Goal: Information Seeking & Learning: Learn about a topic

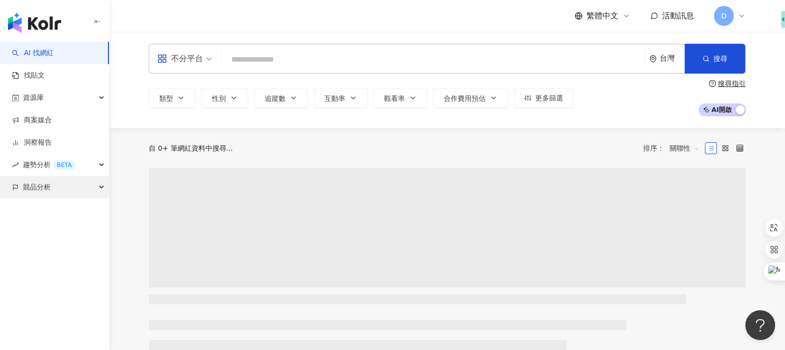
click at [72, 189] on div "競品分析" at bounding box center [54, 187] width 109 height 22
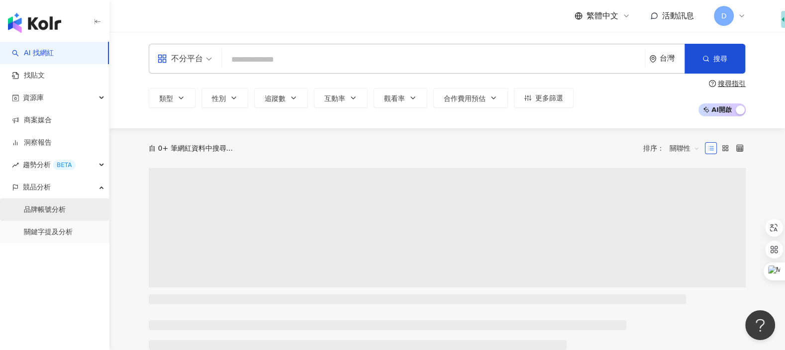
click at [66, 205] on link "品牌帳號分析" at bounding box center [45, 210] width 42 height 10
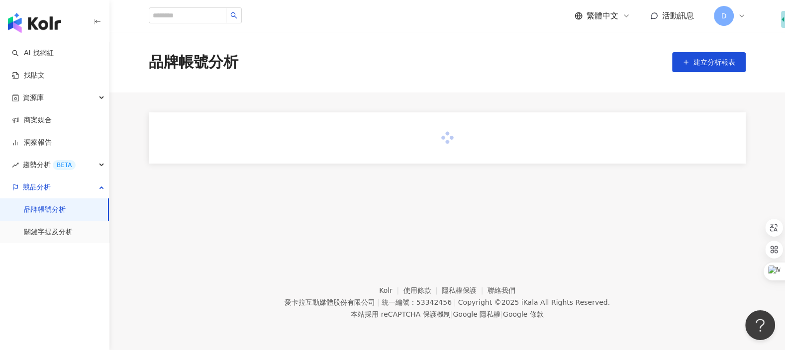
click at [66, 205] on link "品牌帳號分析" at bounding box center [45, 210] width 42 height 10
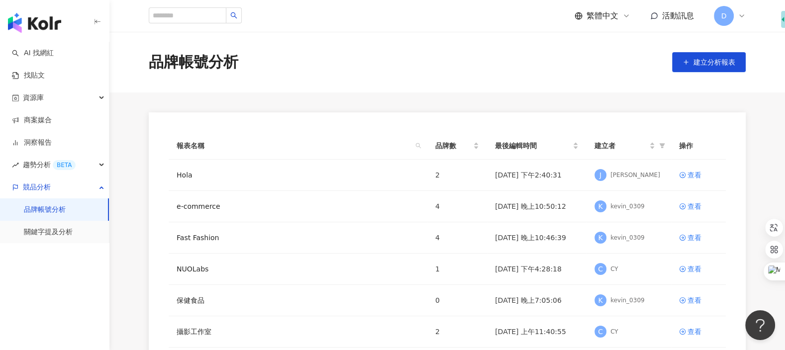
click at [730, 11] on span "D" at bounding box center [724, 16] width 20 height 20
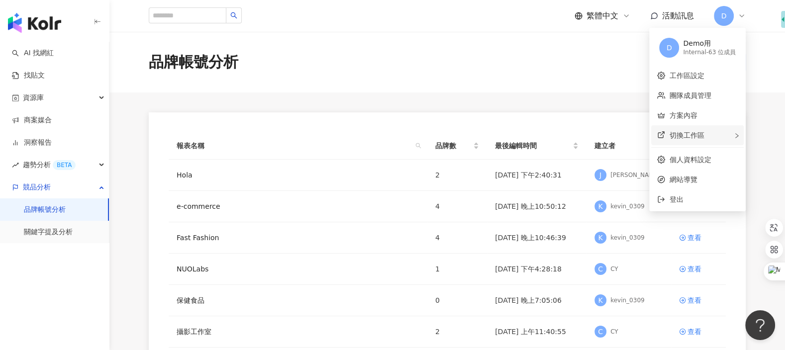
click at [714, 127] on div "切換工作區" at bounding box center [697, 135] width 93 height 20
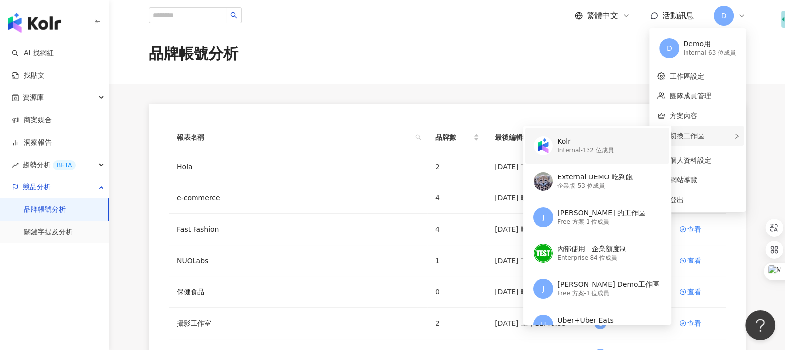
click at [610, 156] on div "Kolr Internal - 132 位成員" at bounding box center [595, 146] width 125 height 36
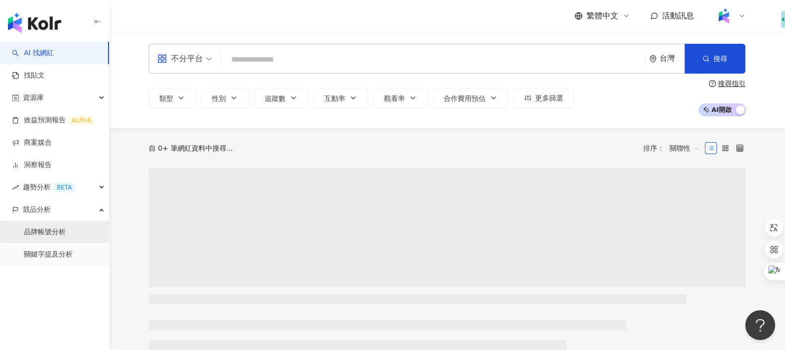
click at [66, 234] on link "品牌帳號分析" at bounding box center [45, 232] width 42 height 10
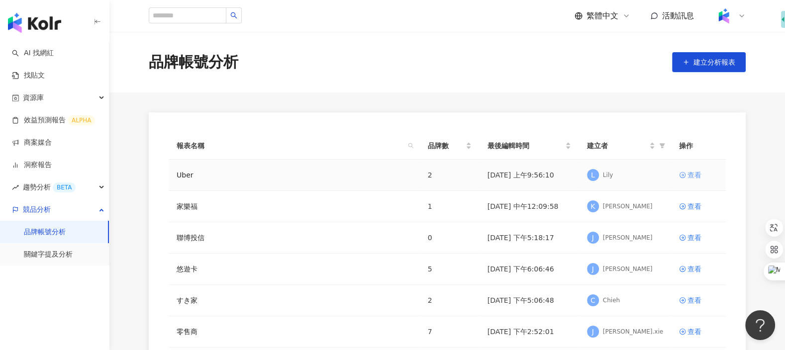
click at [693, 174] on div "查看" at bounding box center [694, 175] width 14 height 11
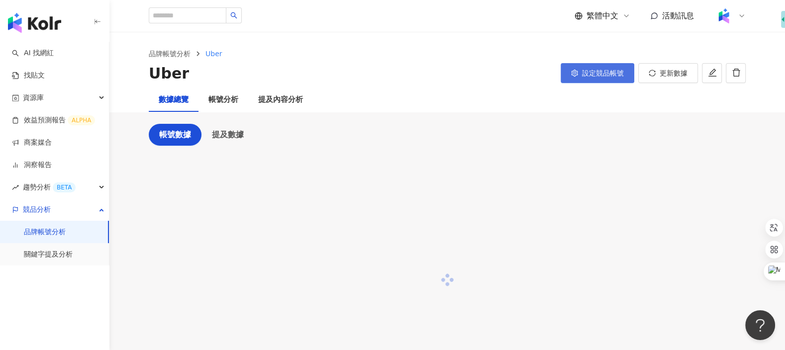
click at [602, 75] on span "設定競品帳號" at bounding box center [603, 73] width 42 height 8
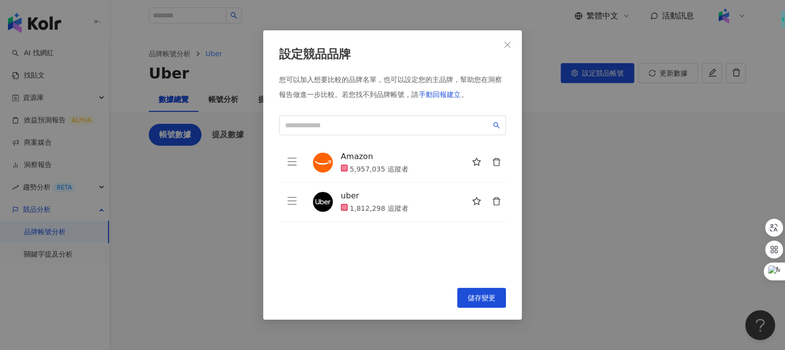
click at [591, 132] on div "設定競品品牌 您可以加入想要比較的品牌名單，也可以設定您的主品牌，幫助您在洞察報告做進一步比較。 若您找不到品牌帳號，請 手動回報建立 。 Amazon 5,…" at bounding box center [392, 175] width 785 height 350
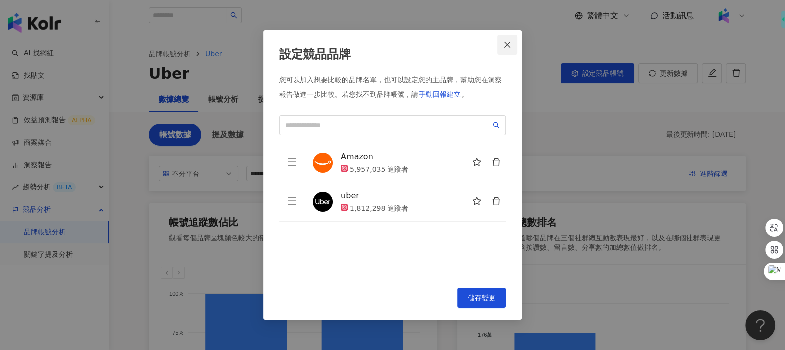
click at [506, 50] on button "Close" at bounding box center [507, 45] width 20 height 20
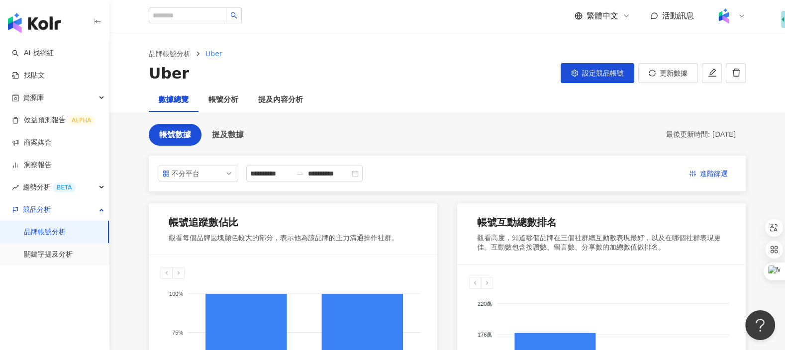
click at [65, 237] on link "品牌帳號分析" at bounding box center [45, 232] width 42 height 10
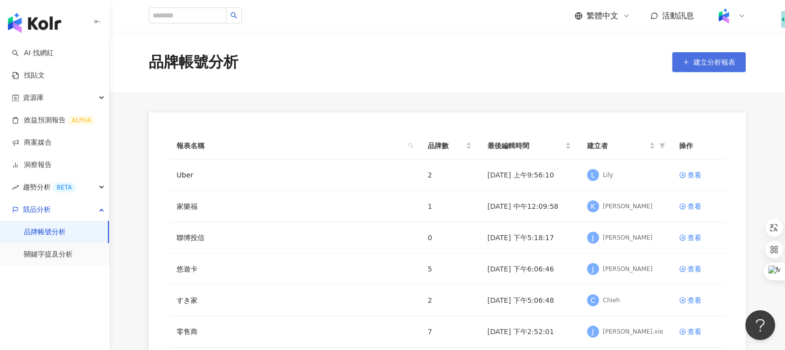
click at [686, 68] on button "建立分析報表" at bounding box center [709, 62] width 74 height 20
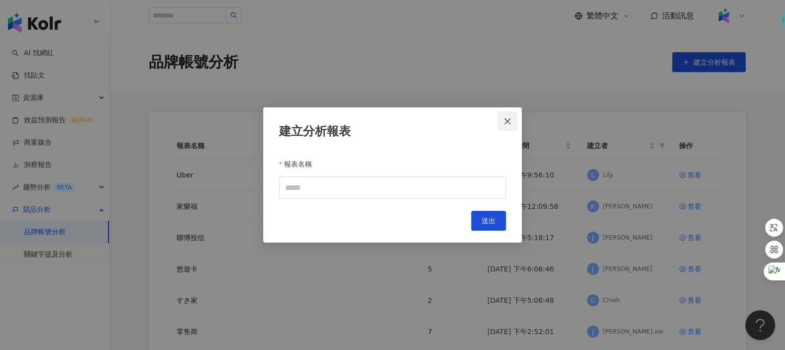
click at [510, 122] on icon "close" at bounding box center [507, 121] width 8 height 8
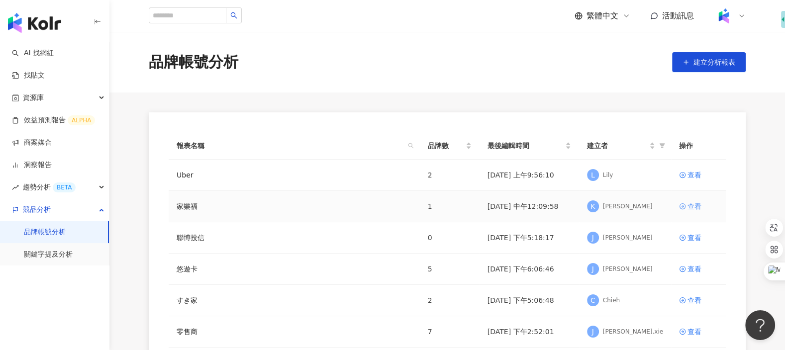
click at [700, 208] on div "查看" at bounding box center [694, 206] width 14 height 11
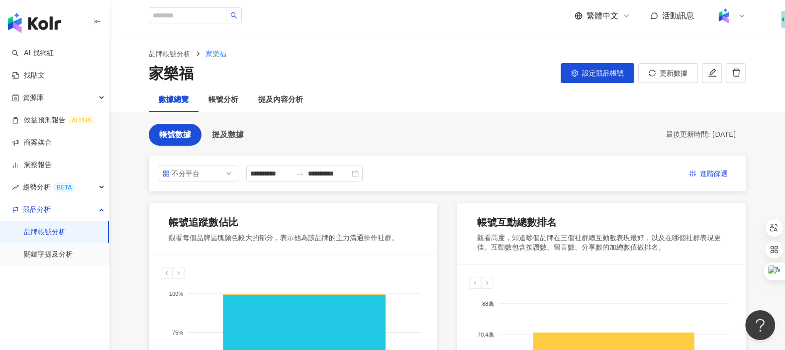
click at [66, 232] on link "品牌帳號分析" at bounding box center [45, 232] width 42 height 10
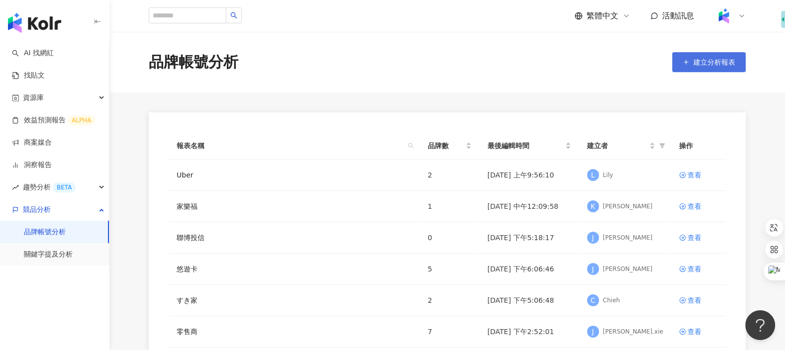
click at [716, 62] on span "建立分析報表" at bounding box center [714, 62] width 42 height 8
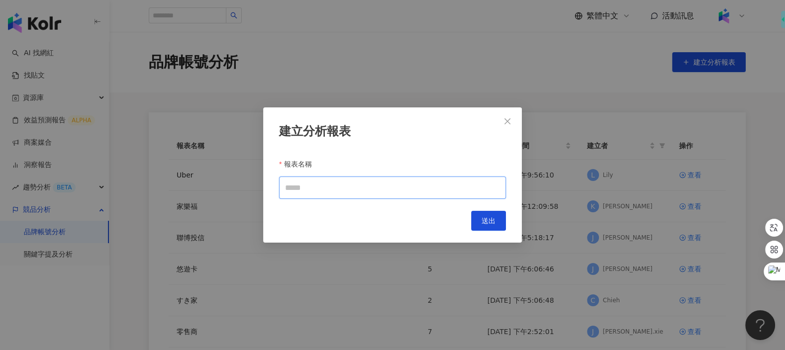
click at [439, 184] on input "報表名稱" at bounding box center [392, 188] width 227 height 22
type input "*"
type input "**********"
click at [481, 220] on button "送出" at bounding box center [488, 221] width 35 height 20
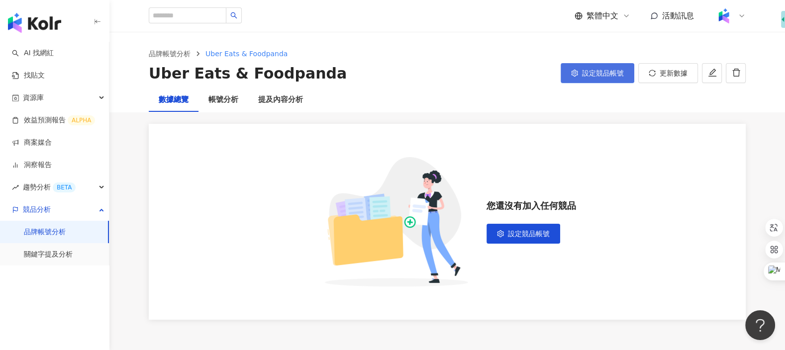
click at [617, 76] on span "設定競品帳號" at bounding box center [603, 73] width 42 height 8
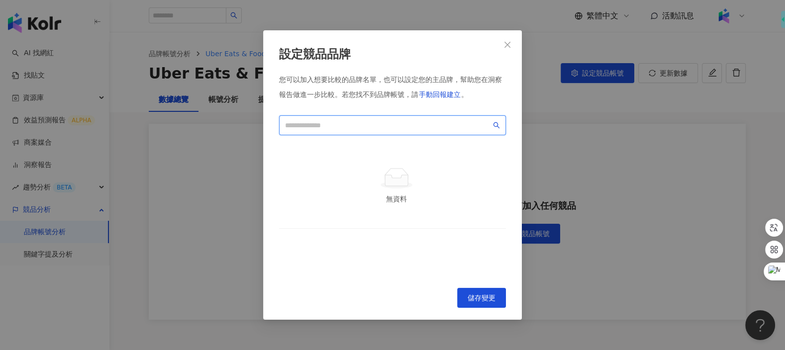
click at [461, 125] on input "search" at bounding box center [388, 125] width 206 height 11
type input "*"
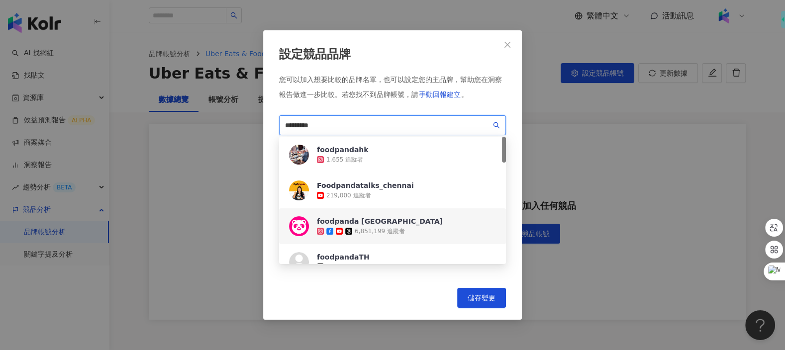
click at [425, 225] on div "foodpanda [GEOGRAPHIC_DATA] 6,851,199 追蹤者" at bounding box center [392, 226] width 227 height 36
drag, startPoint x: 422, startPoint y: 129, endPoint x: 269, endPoint y: 124, distance: 153.8
click at [269, 125] on div "設定競品品牌 您可以加入想要比較的品牌名單，也可以設定您的主品牌，幫助您在洞察報告做進一步比較。 若您找不到品牌帳號，請 手動回報建立 。 *********…" at bounding box center [392, 174] width 259 height 289
type input "*"
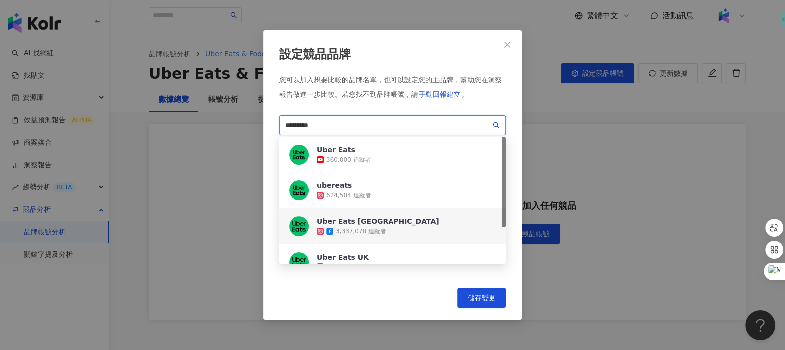
click at [385, 222] on div "Uber Eats [GEOGRAPHIC_DATA] 3,337,078 追蹤者" at bounding box center [392, 226] width 227 height 36
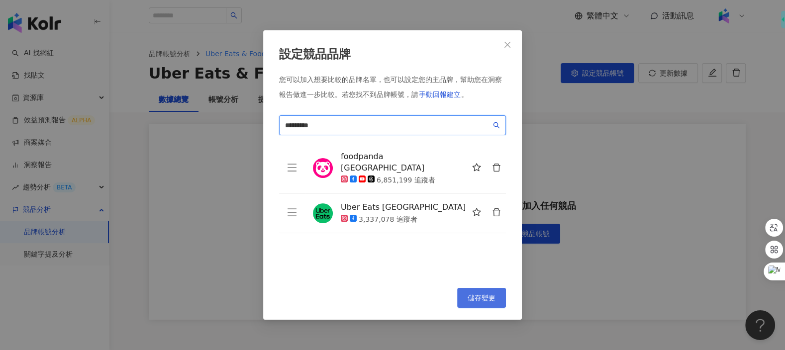
type input "*********"
click at [485, 294] on span "儲存變更" at bounding box center [482, 298] width 28 height 8
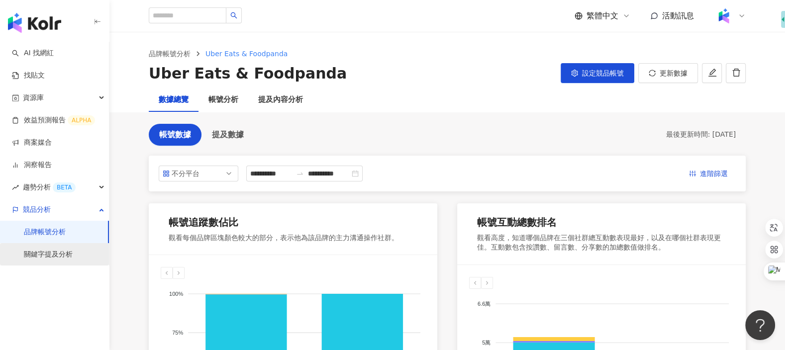
click at [73, 250] on link "關鍵字提及分析" at bounding box center [48, 255] width 49 height 10
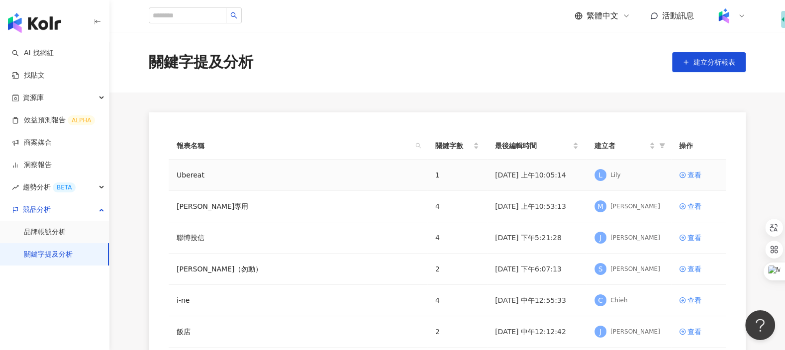
click at [689, 168] on td "查看" at bounding box center [698, 175] width 55 height 31
click at [690, 175] on div "查看" at bounding box center [694, 175] width 14 height 11
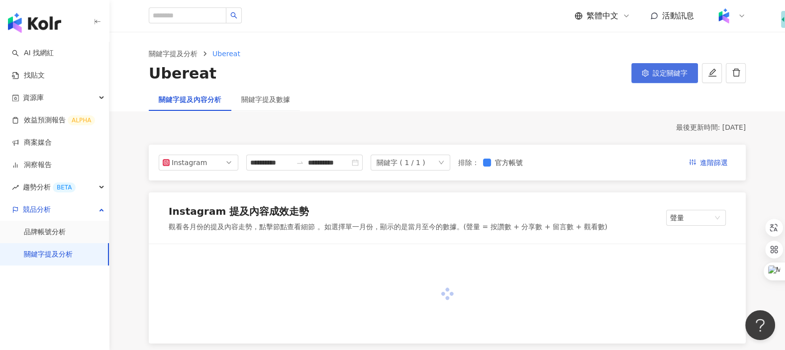
click at [650, 70] on button "設定關鍵字" at bounding box center [664, 73] width 67 height 20
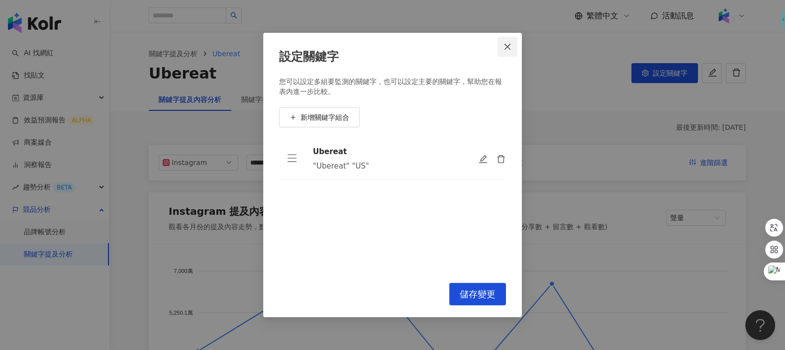
click at [500, 49] on span "Close" at bounding box center [507, 47] width 20 height 8
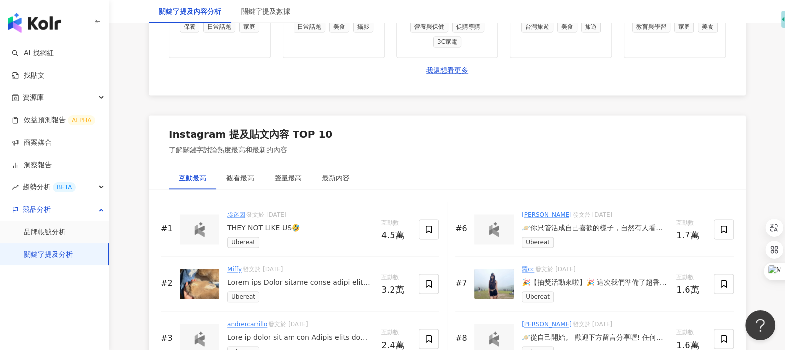
scroll to position [1614, 0]
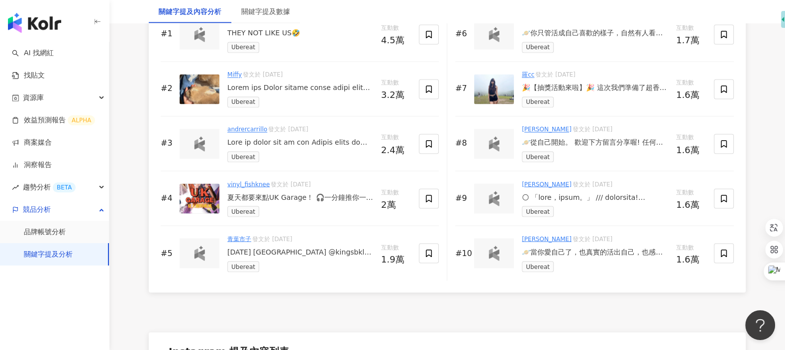
click at [73, 250] on link "關鍵字提及分析" at bounding box center [48, 255] width 49 height 10
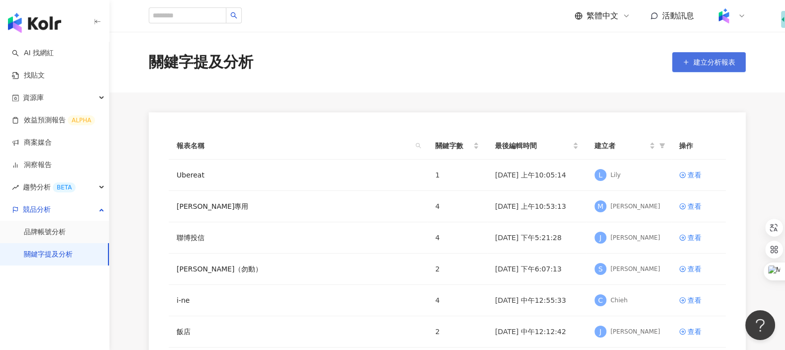
click at [695, 59] on span "建立分析報表" at bounding box center [714, 62] width 42 height 8
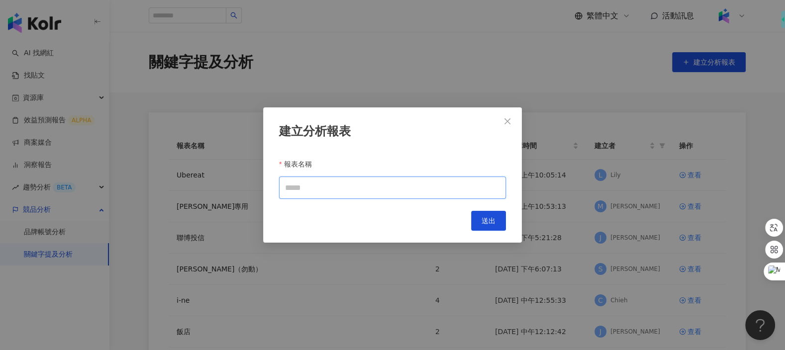
click at [438, 192] on input "報表名稱" at bounding box center [392, 188] width 227 height 22
paste input "**********"
type input "**********"
click at [511, 114] on button "Close" at bounding box center [507, 121] width 20 height 20
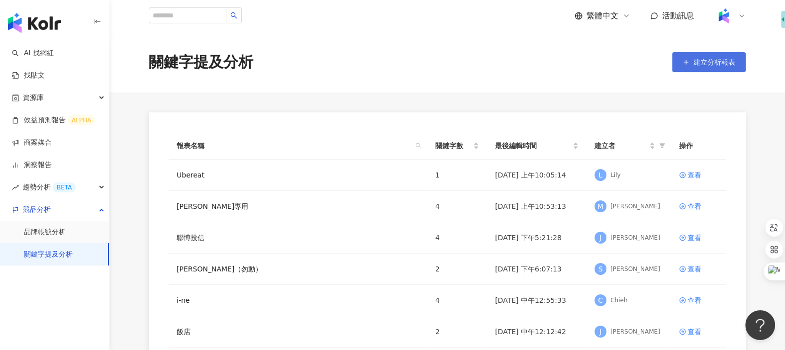
click at [707, 68] on button "建立分析報表" at bounding box center [709, 62] width 74 height 20
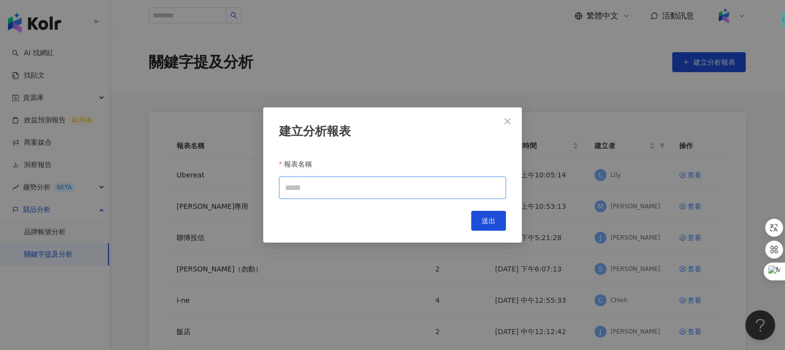
click at [481, 187] on input "報表名稱" at bounding box center [392, 188] width 227 height 22
type input "*"
type input "**"
click at [501, 218] on button "送出" at bounding box center [488, 221] width 35 height 20
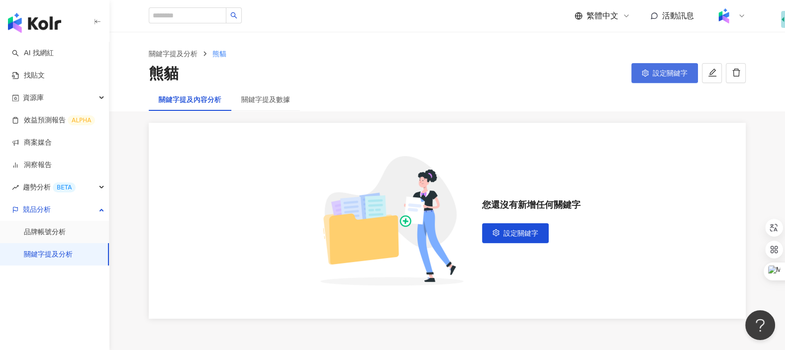
click at [661, 76] on span "設定關鍵字" at bounding box center [670, 73] width 35 height 8
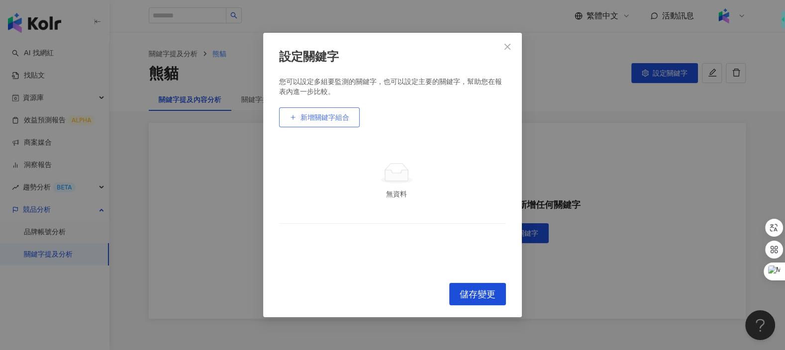
click at [337, 124] on button "新增關鍵字組合" at bounding box center [319, 117] width 81 height 20
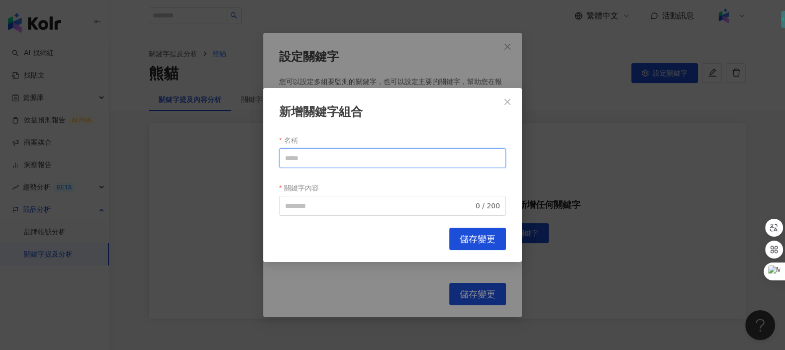
click at [322, 156] on input "名稱" at bounding box center [392, 158] width 227 height 20
paste input "**********"
type input "**********"
drag, startPoint x: 377, startPoint y: 157, endPoint x: 272, endPoint y: 154, distance: 105.5
click at [272, 154] on div "**********" at bounding box center [392, 175] width 259 height 175
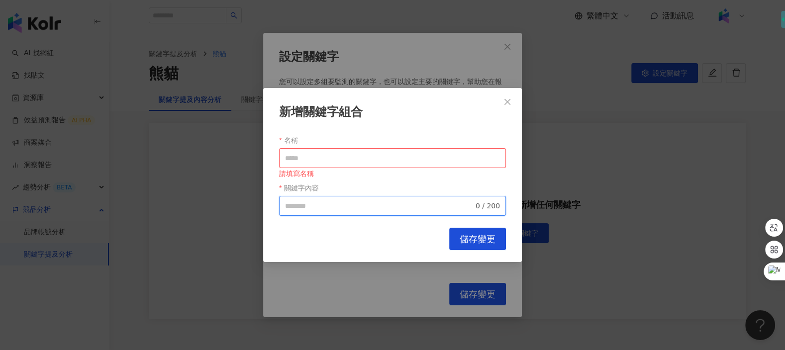
click at [315, 201] on input "關鍵字內容" at bounding box center [379, 205] width 188 height 11
paste input "**********"
type input "**********"
click at [364, 158] on input "名稱" at bounding box center [392, 158] width 227 height 20
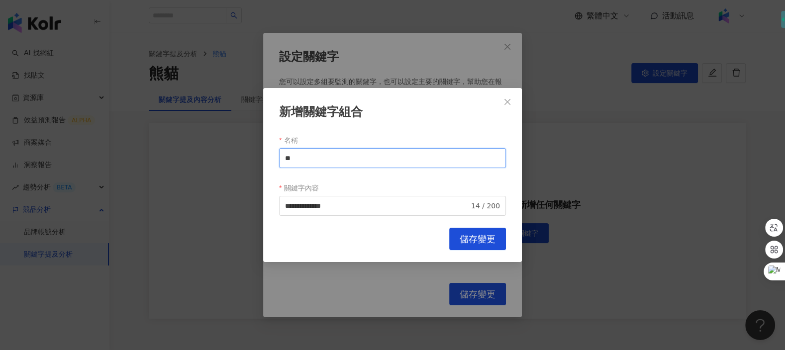
type input "*"
type input "**********"
click at [462, 234] on span "儲存變更" at bounding box center [478, 239] width 36 height 11
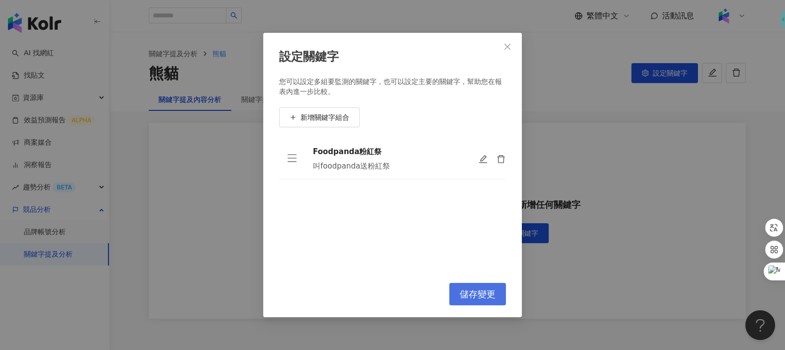
click at [468, 294] on span "儲存變更" at bounding box center [478, 294] width 36 height 11
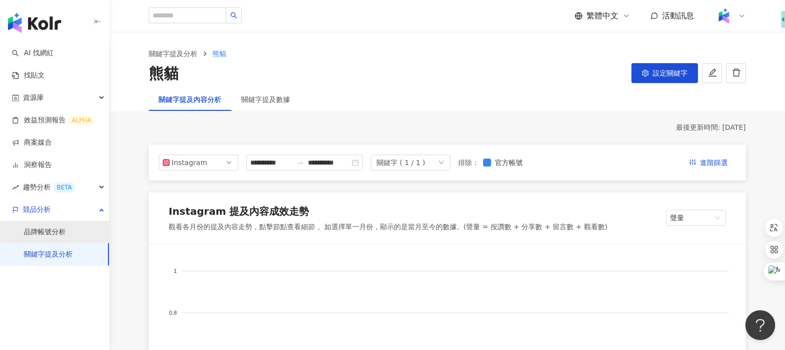
click at [66, 230] on link "品牌帳號分析" at bounding box center [45, 232] width 42 height 10
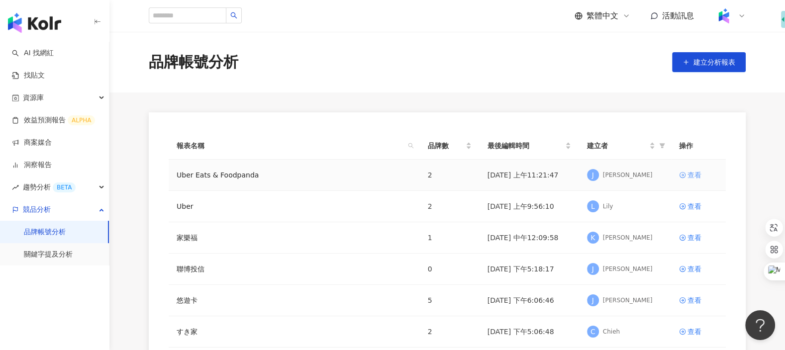
click at [690, 179] on div "查看" at bounding box center [694, 175] width 14 height 11
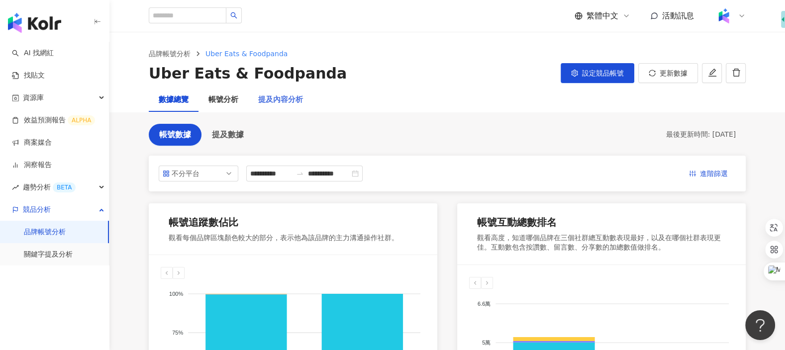
click at [276, 108] on div "提及內容分析" at bounding box center [280, 100] width 65 height 24
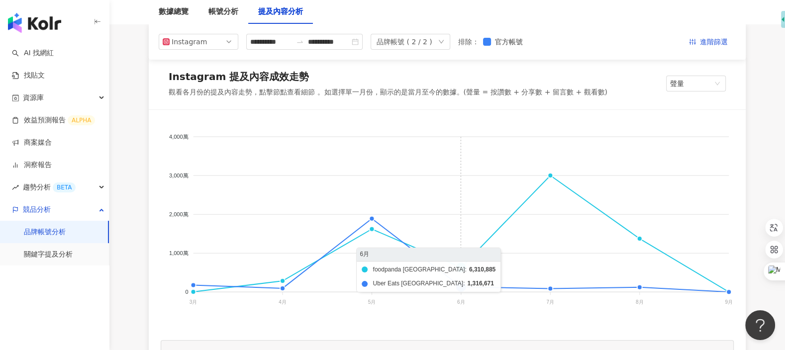
scroll to position [132, 0]
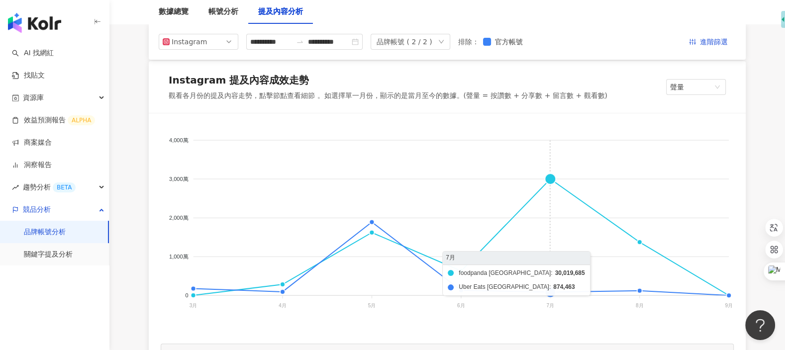
click at [551, 180] on foreignobject "foodpanda [GEOGRAPHIC_DATA] Uber Eats [GEOGRAPHIC_DATA]" at bounding box center [447, 224] width 573 height 199
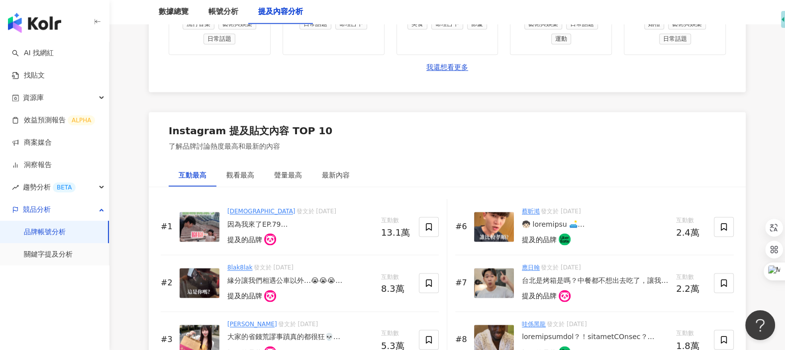
scroll to position [1461, 0]
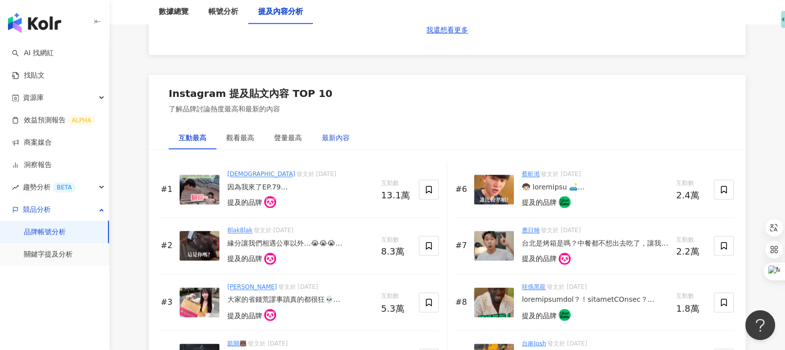
click at [341, 133] on div "最新內容" at bounding box center [336, 137] width 28 height 11
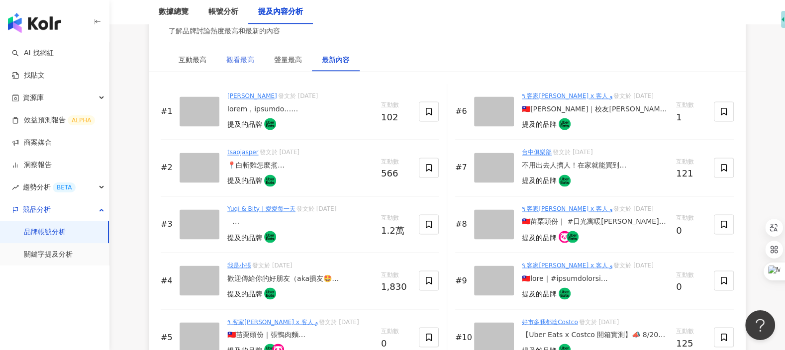
scroll to position [1539, 0]
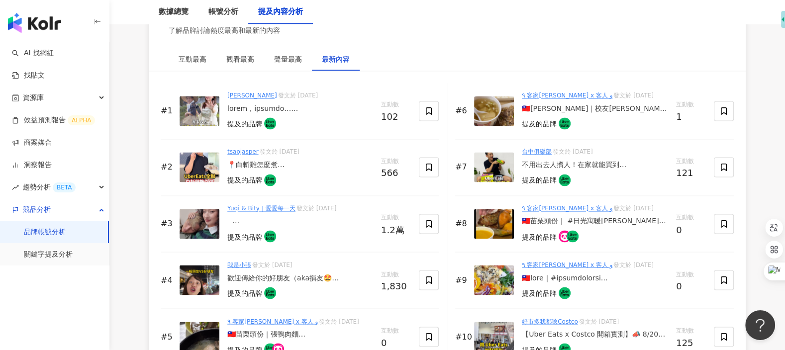
click at [199, 271] on img at bounding box center [200, 280] width 40 height 30
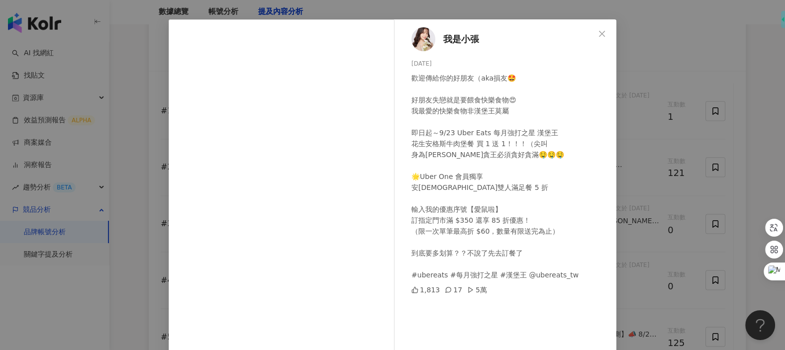
scroll to position [26, 0]
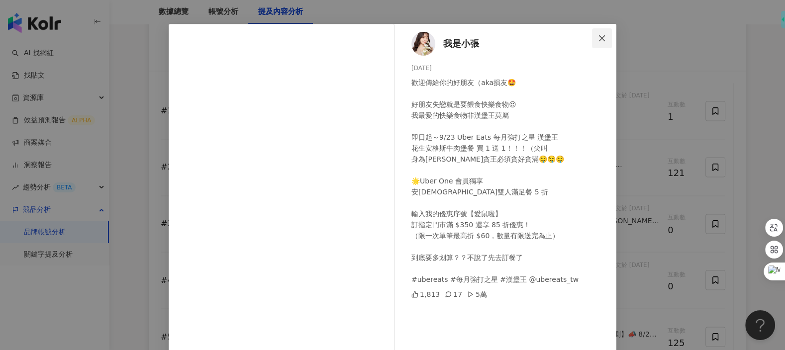
click at [605, 38] on icon "close" at bounding box center [602, 38] width 8 height 8
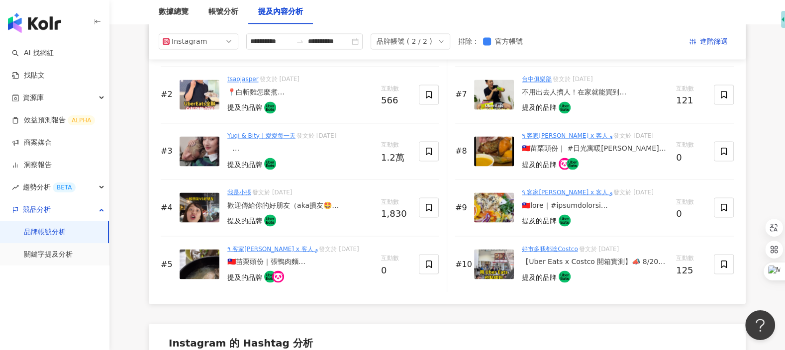
scroll to position [1611, 0]
click at [494, 260] on img at bounding box center [494, 265] width 40 height 30
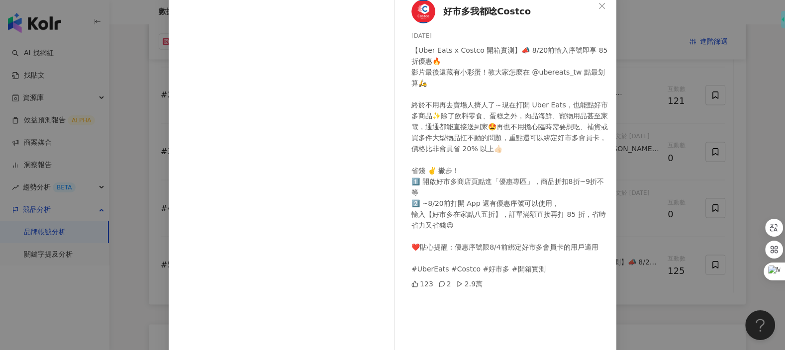
scroll to position [0, 0]
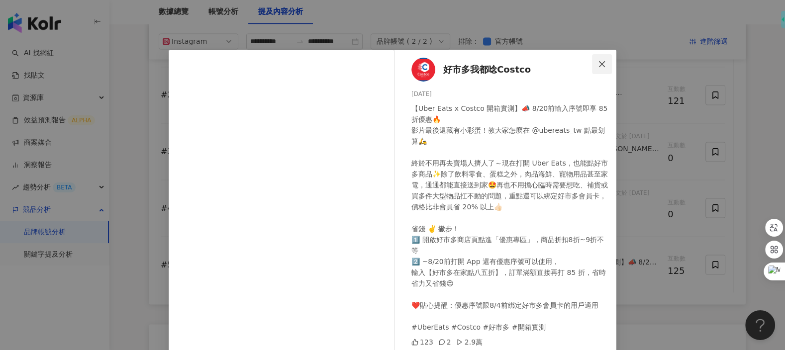
click at [602, 66] on icon "close" at bounding box center [602, 64] width 8 height 8
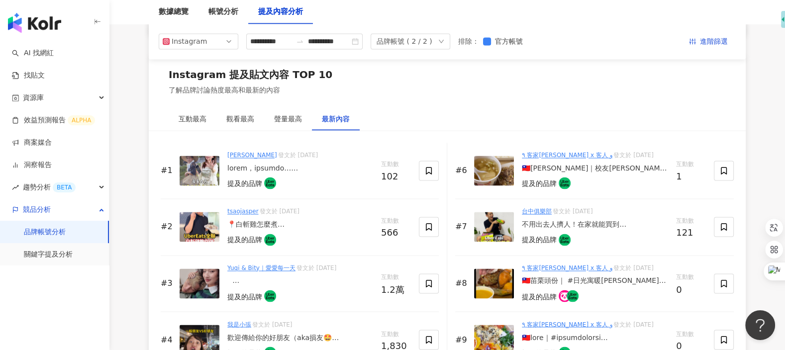
scroll to position [1426, 0]
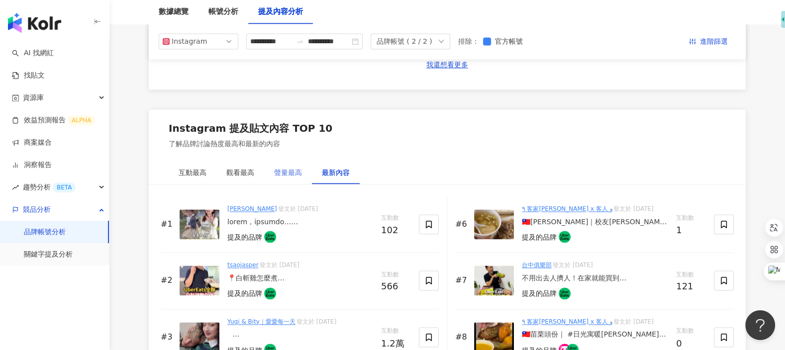
click at [271, 173] on div "聲量最高" at bounding box center [288, 172] width 48 height 23
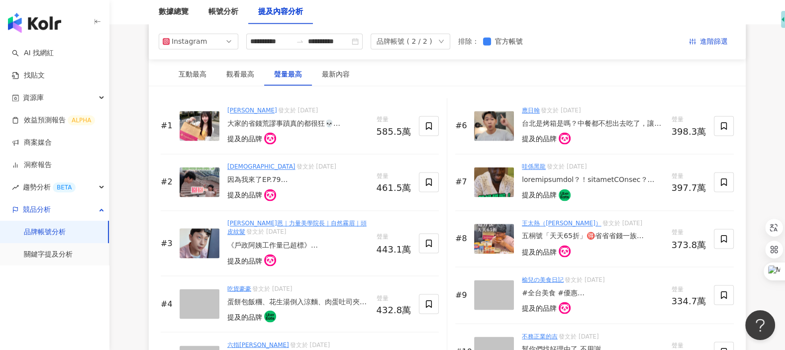
scroll to position [1524, 0]
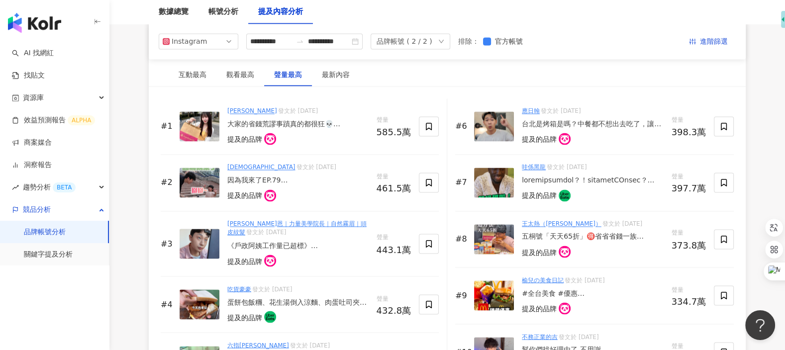
click at [205, 132] on img at bounding box center [200, 126] width 40 height 30
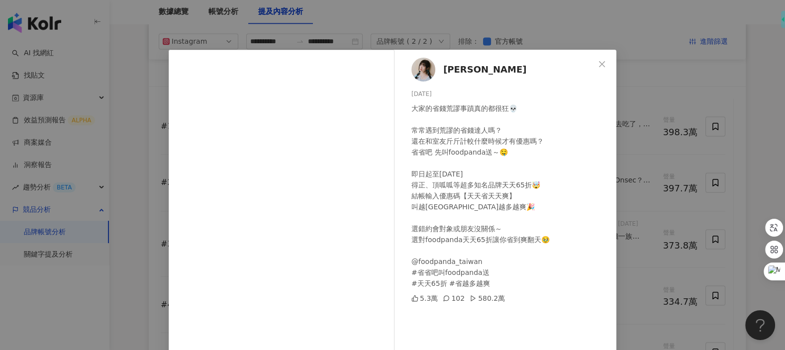
scroll to position [96, 0]
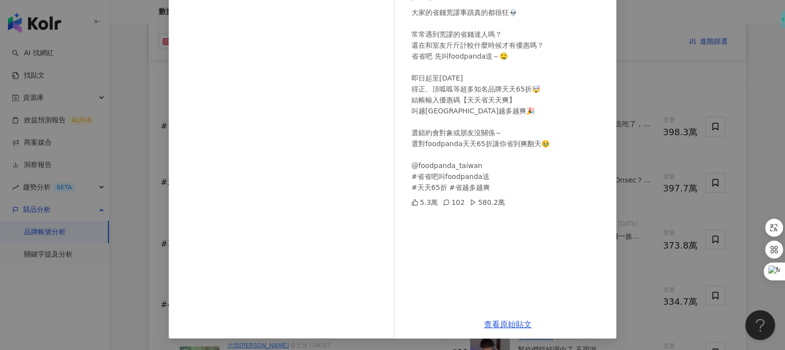
click at [533, 225] on div "[PERSON_NAME] [DATE] 大家的省錢荒謬事蹟真的都很狂💀 常常遇到荒謬的省錢達人嗎？ 還在和室友斤斤計較什麼時候才有優惠嗎？ 省省吧 先叫fo…" at bounding box center [507, 132] width 217 height 357
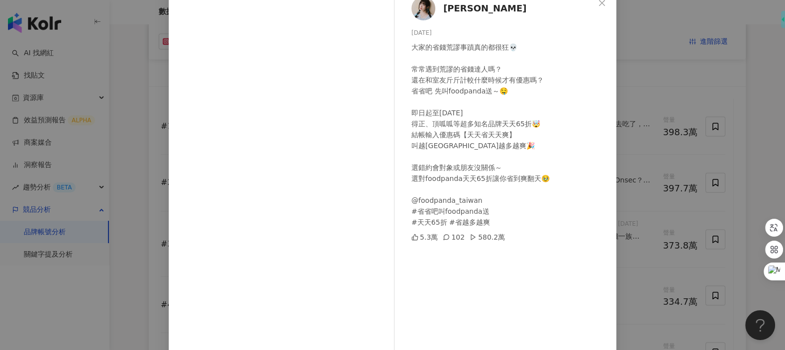
scroll to position [62, 0]
click at [659, 73] on div "[PERSON_NAME] [DATE] 大家的省錢荒謬事蹟真的都很狂💀 常常遇到荒謬的省錢達人嗎？ 還在和室友斤斤計較什麼時候才有優惠嗎？ 省省吧 先叫fo…" at bounding box center [392, 175] width 785 height 350
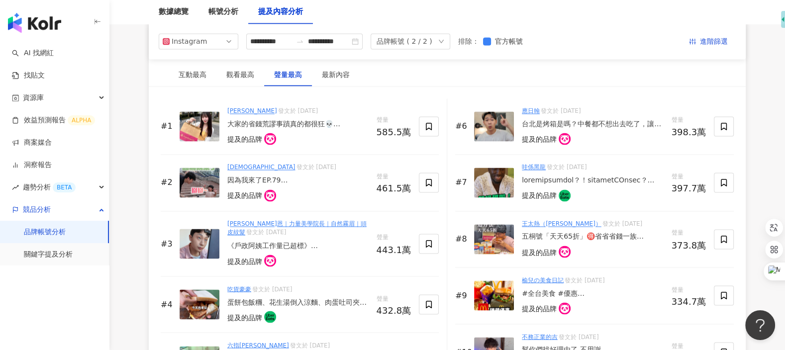
click at [485, 183] on img at bounding box center [494, 183] width 40 height 30
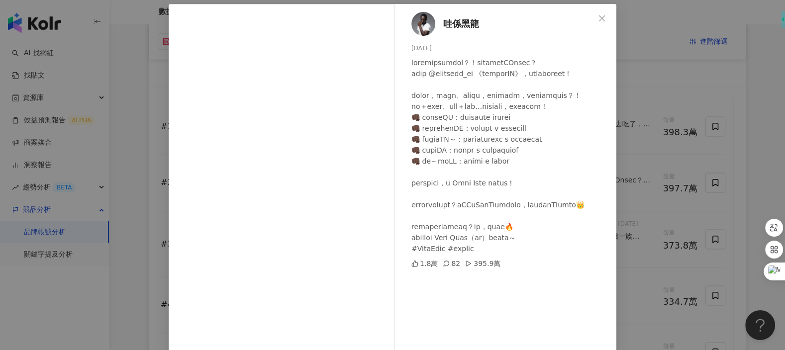
scroll to position [52, 0]
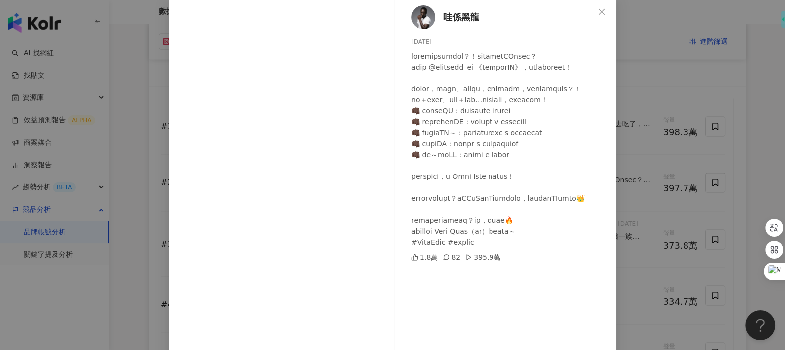
click at [652, 62] on div "哇係黑龍 [DATE] 1.8萬 82 395.9萬 查看原始貼文" at bounding box center [392, 175] width 785 height 350
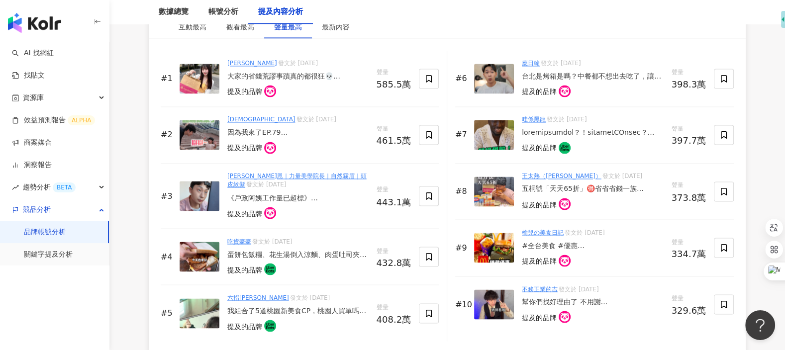
scroll to position [1590, 0]
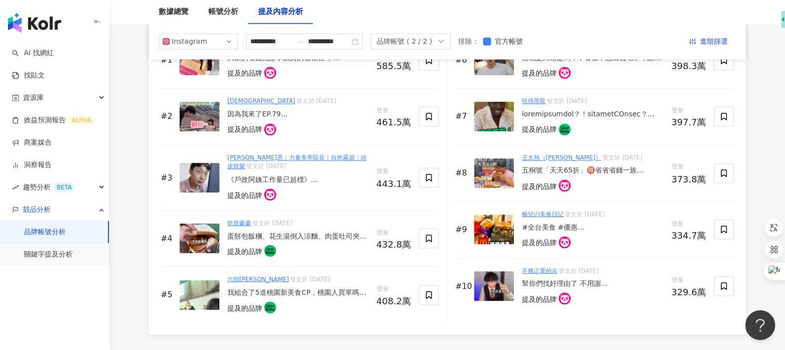
click at [200, 236] on img at bounding box center [200, 238] width 40 height 30
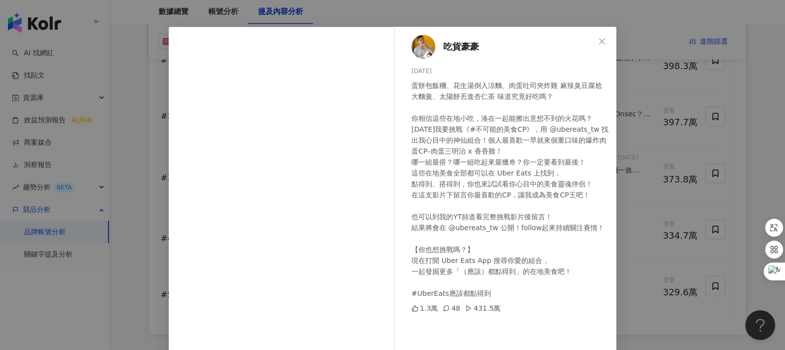
scroll to position [26, 0]
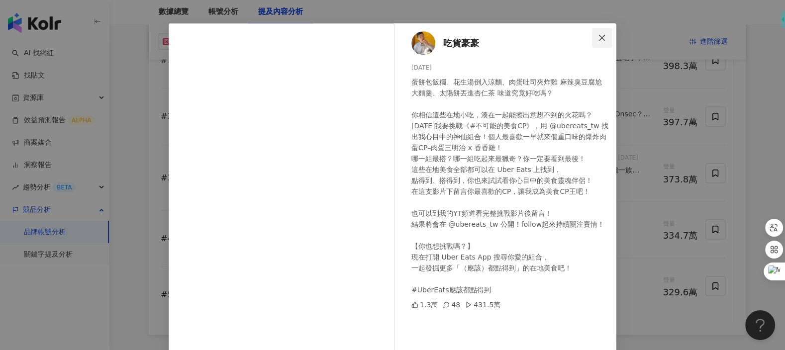
click at [604, 38] on icon "close" at bounding box center [602, 38] width 8 height 8
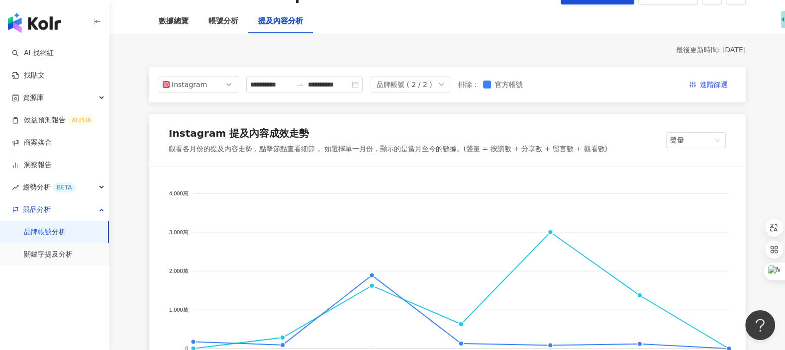
scroll to position [20, 0]
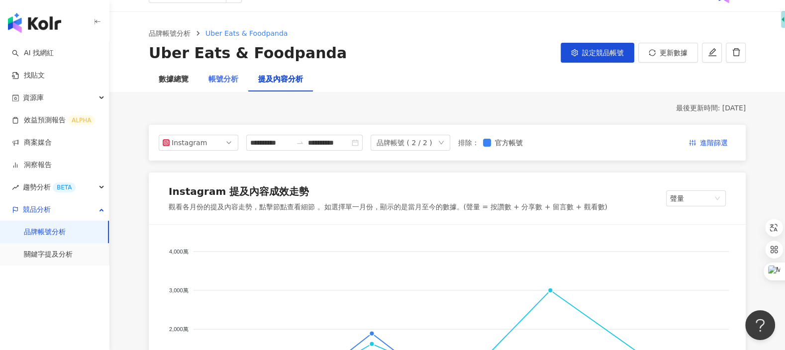
click at [229, 87] on div "帳號分析" at bounding box center [223, 80] width 50 height 24
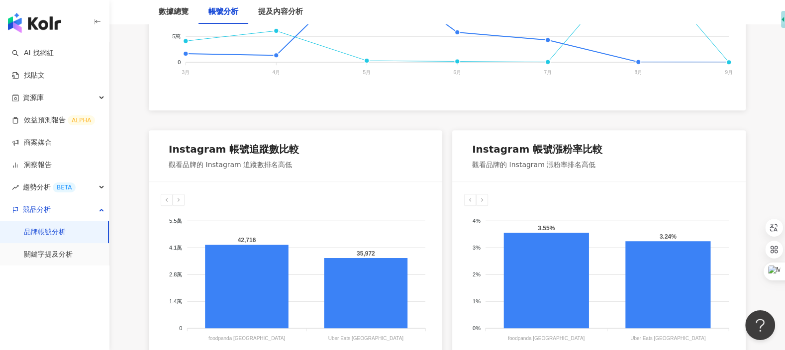
scroll to position [87, 0]
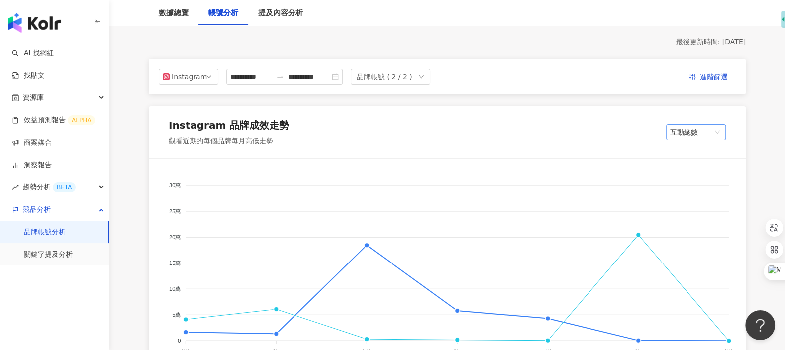
click at [694, 137] on span "互動總數" at bounding box center [696, 132] width 52 height 15
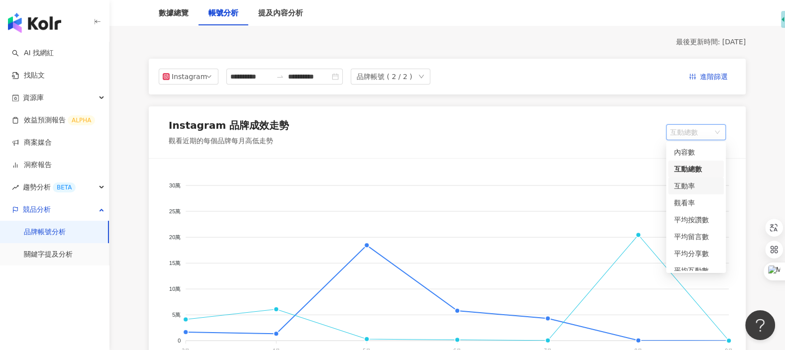
click at [690, 186] on div "互動率" at bounding box center [696, 186] width 44 height 11
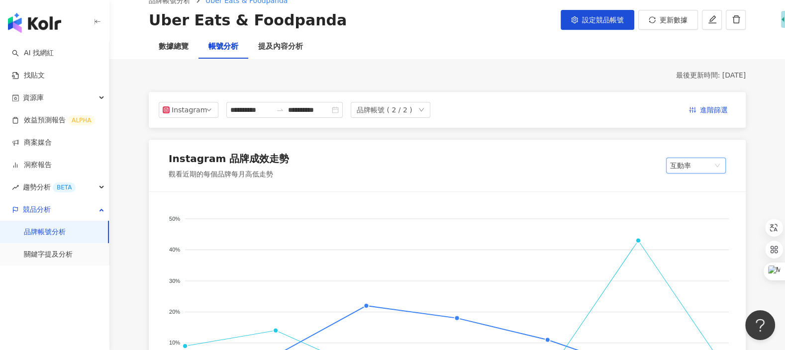
scroll to position [22, 0]
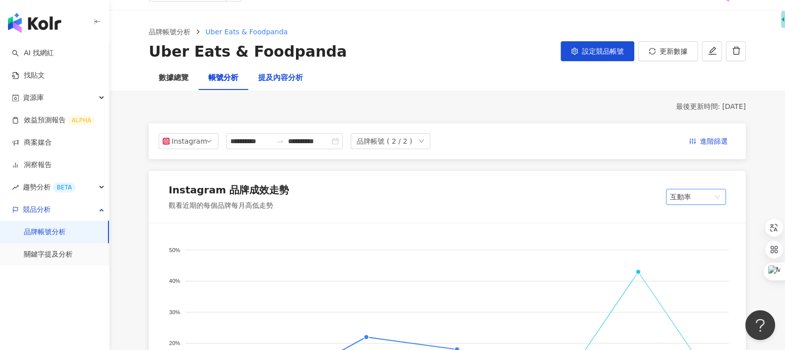
click at [287, 74] on div "提及內容分析" at bounding box center [280, 78] width 45 height 12
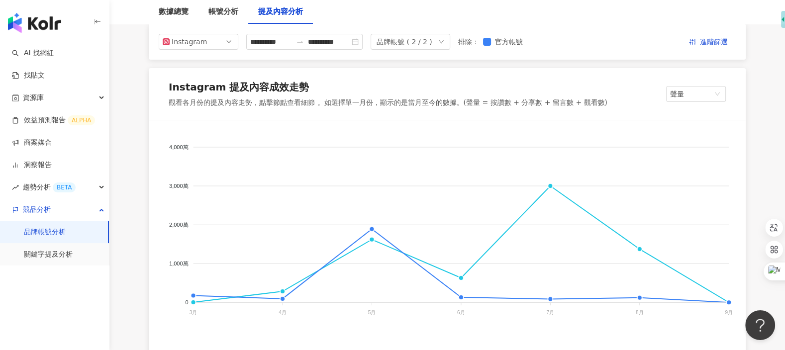
scroll to position [67, 0]
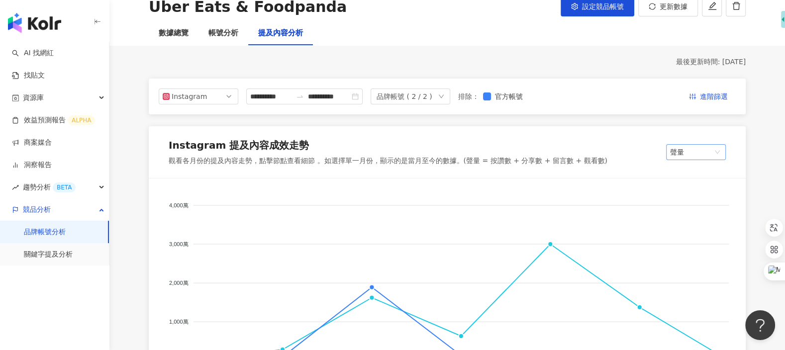
click at [713, 151] on span "聲量" at bounding box center [696, 152] width 52 height 15
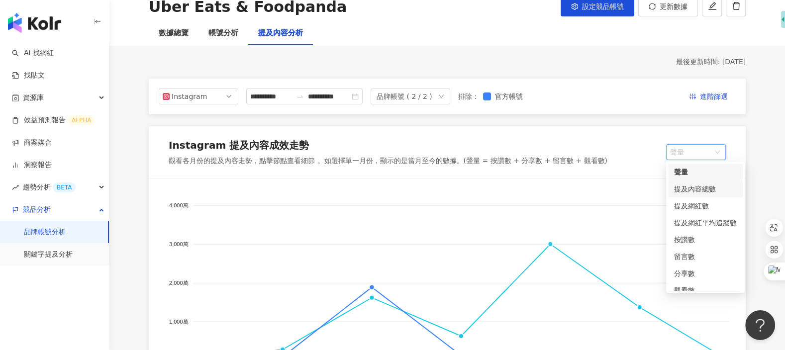
click at [691, 190] on div "提及內容總數" at bounding box center [705, 189] width 63 height 11
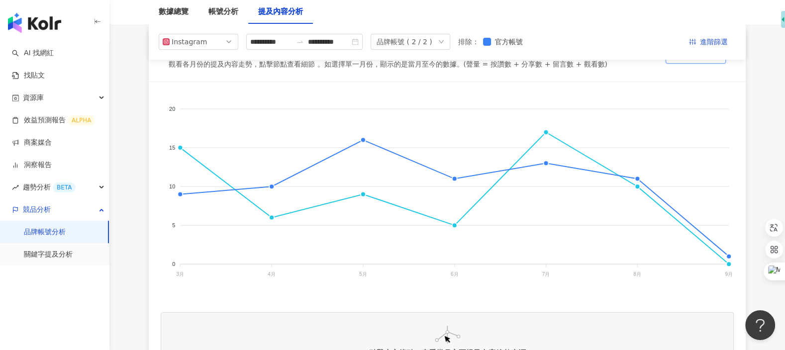
scroll to position [172, 0]
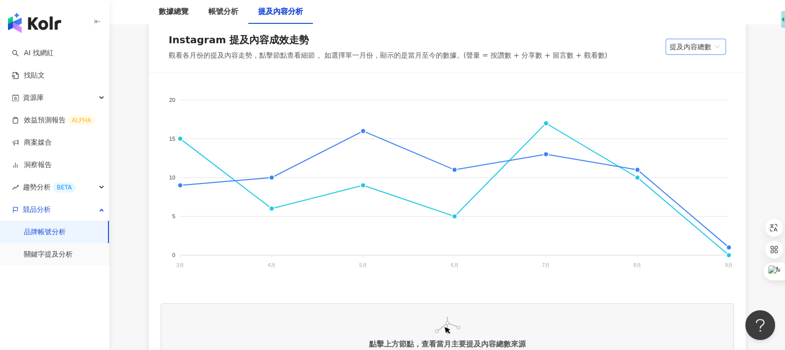
click at [692, 41] on span "提及內容總數" at bounding box center [695, 46] width 52 height 15
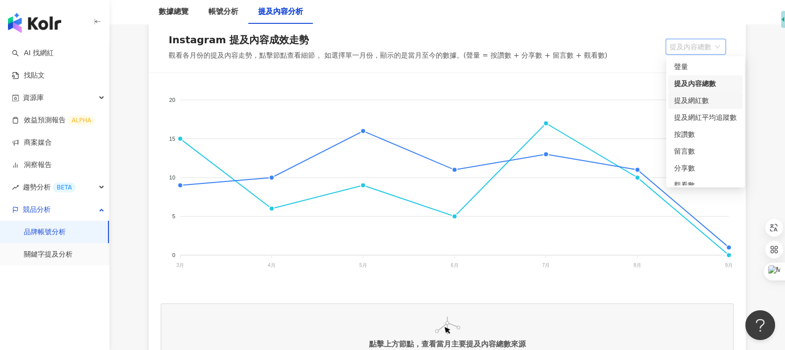
click at [689, 95] on div "提及網紅數" at bounding box center [705, 100] width 63 height 11
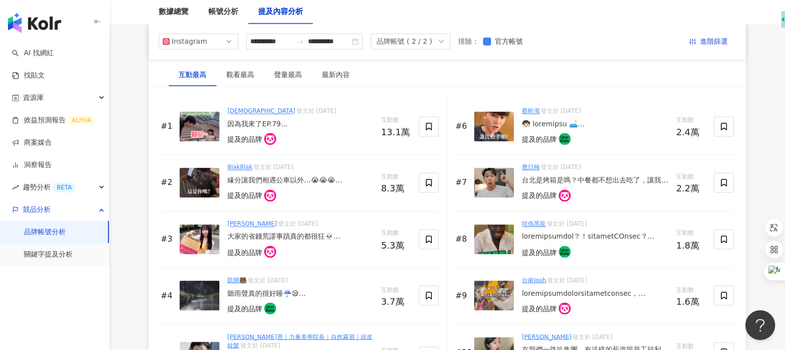
scroll to position [1506, 0]
